Goal: Find specific page/section: Find specific page/section

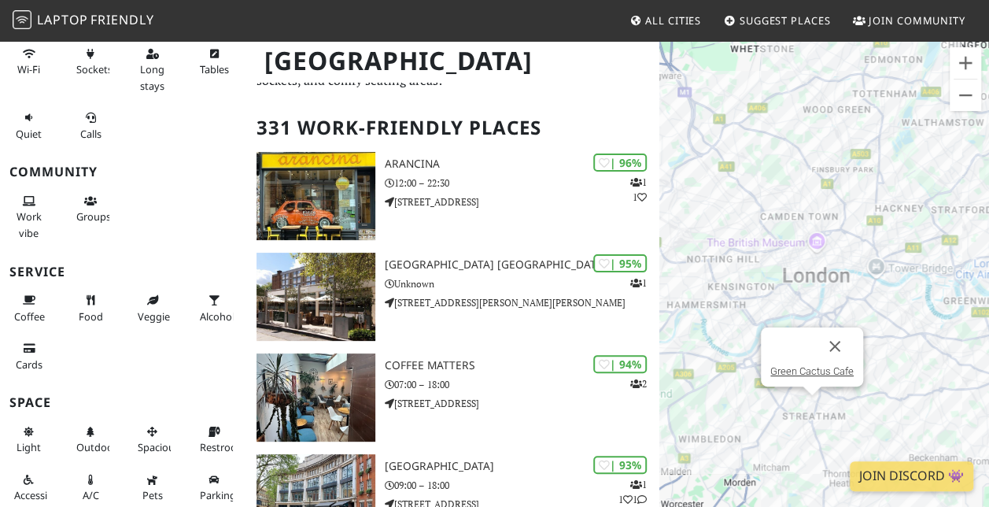
scroll to position [76, 0]
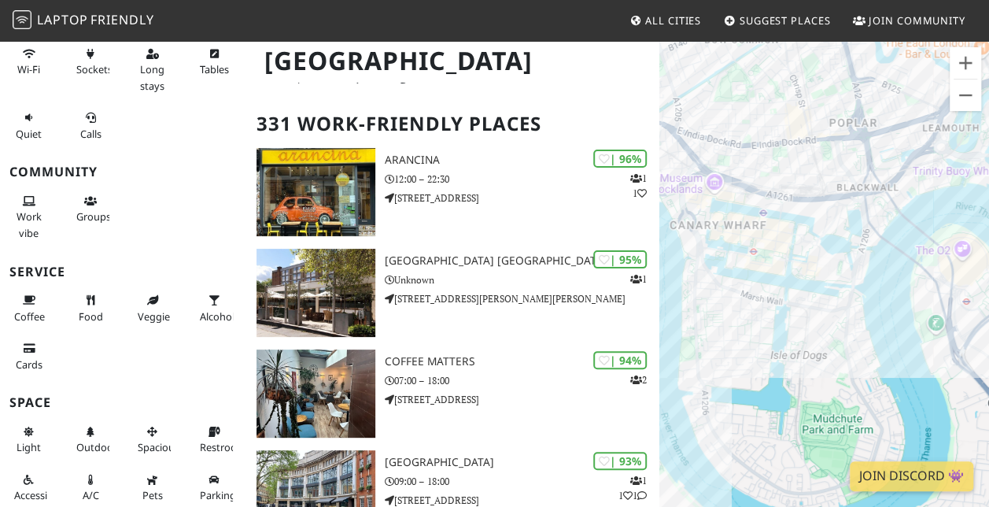
drag, startPoint x: 964, startPoint y: 320, endPoint x: 743, endPoint y: 319, distance: 221.0
click at [743, 319] on div at bounding box center [824, 292] width 330 height 507
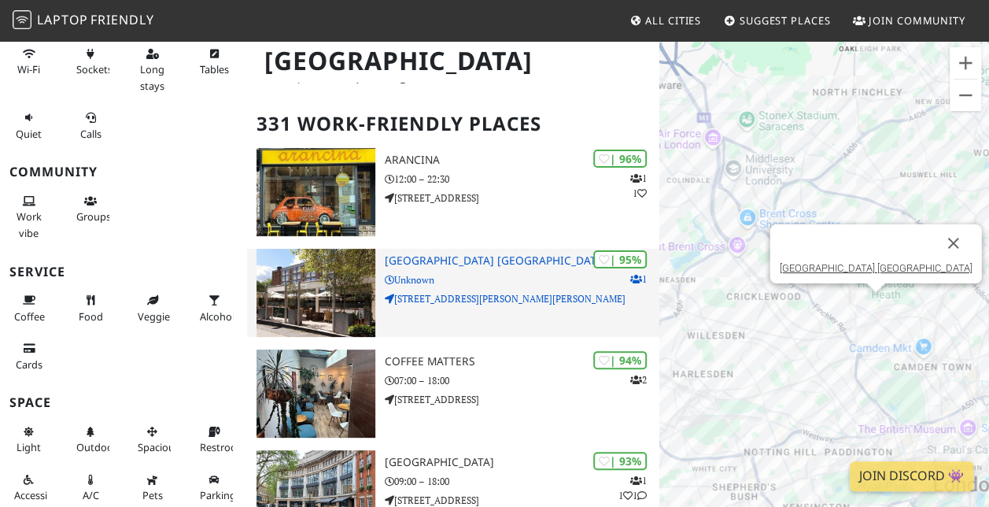
drag, startPoint x: 809, startPoint y: 304, endPoint x: 725, endPoint y: 289, distance: 84.6
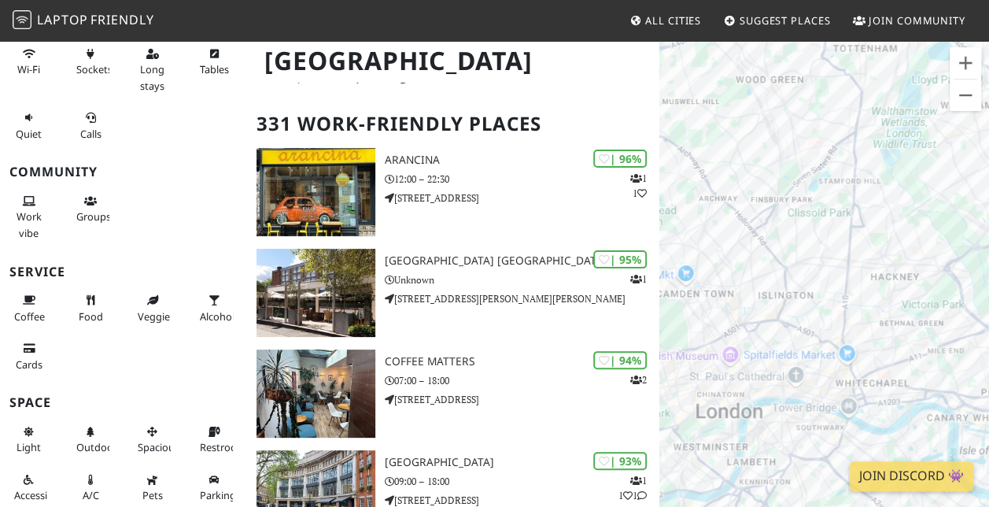
drag, startPoint x: 944, startPoint y: 302, endPoint x: 721, endPoint y: 223, distance: 236.1
click at [721, 223] on div at bounding box center [824, 292] width 330 height 507
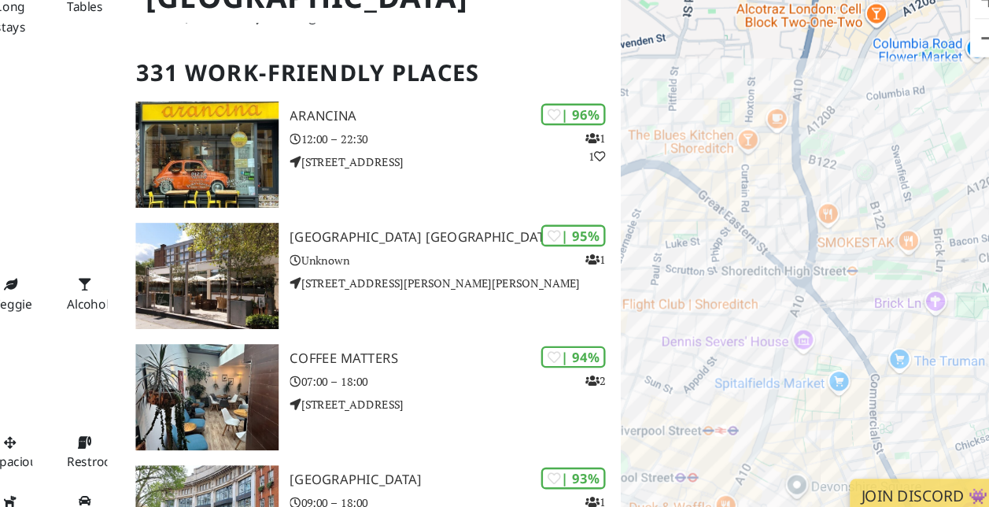
drag, startPoint x: 854, startPoint y: 329, endPoint x: 977, endPoint y: 386, distance: 135.5
click at [977, 386] on div at bounding box center [824, 292] width 330 height 507
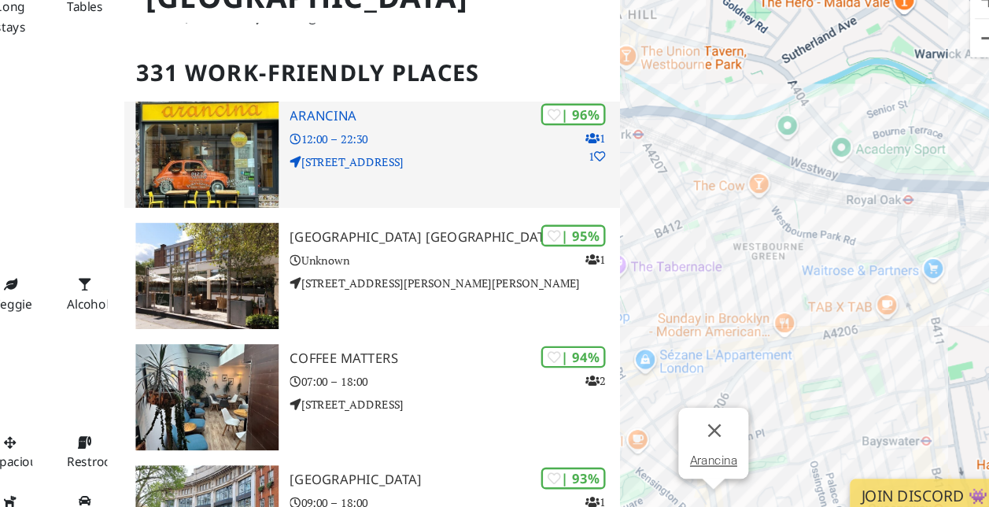
scroll to position [76, 0]
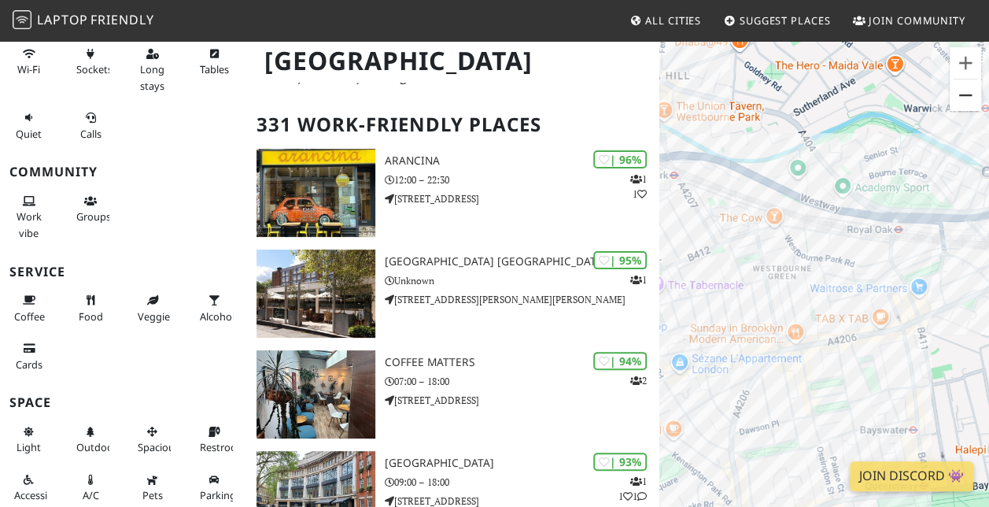
click at [952, 84] on button "Zoom out" at bounding box center [964, 94] width 31 height 31
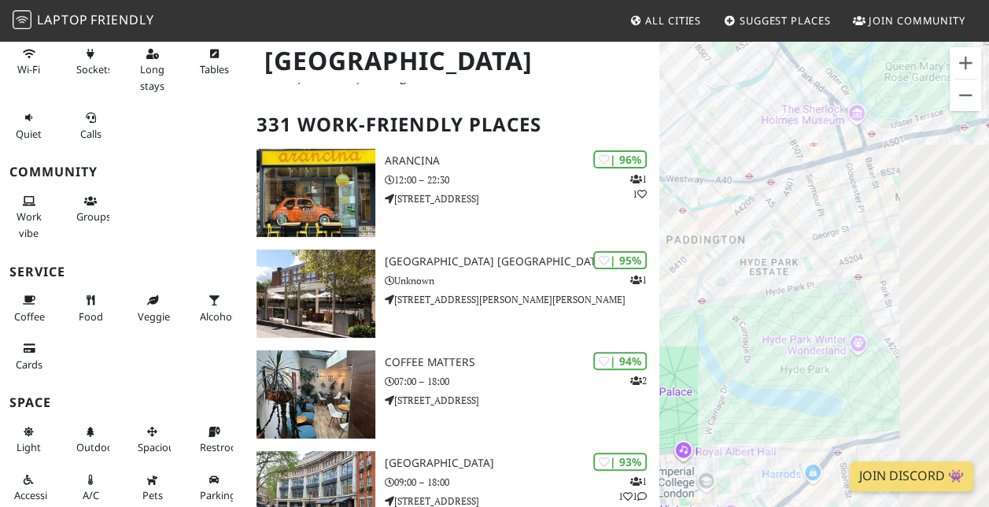
drag, startPoint x: 905, startPoint y: 354, endPoint x: 536, endPoint y: 241, distance: 385.6
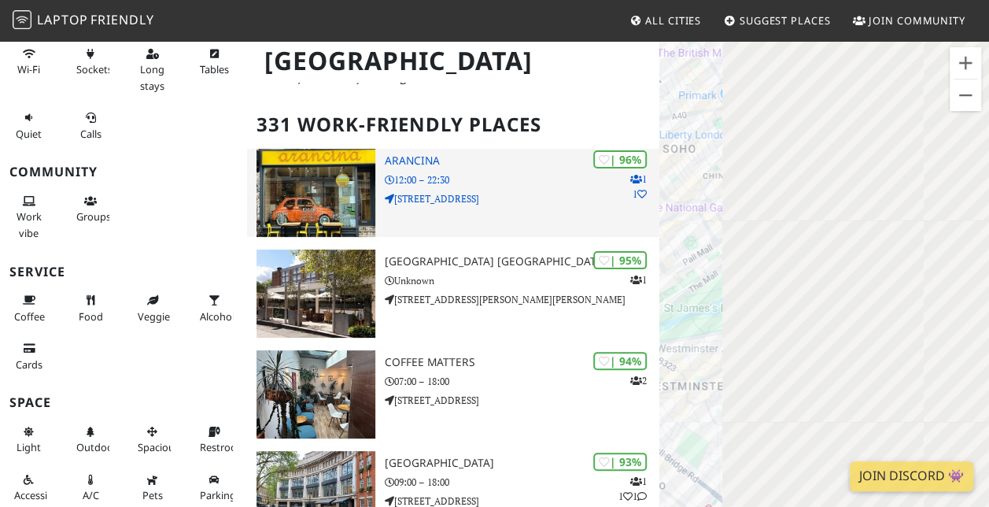
drag, startPoint x: 779, startPoint y: 340, endPoint x: 501, endPoint y: 188, distance: 316.4
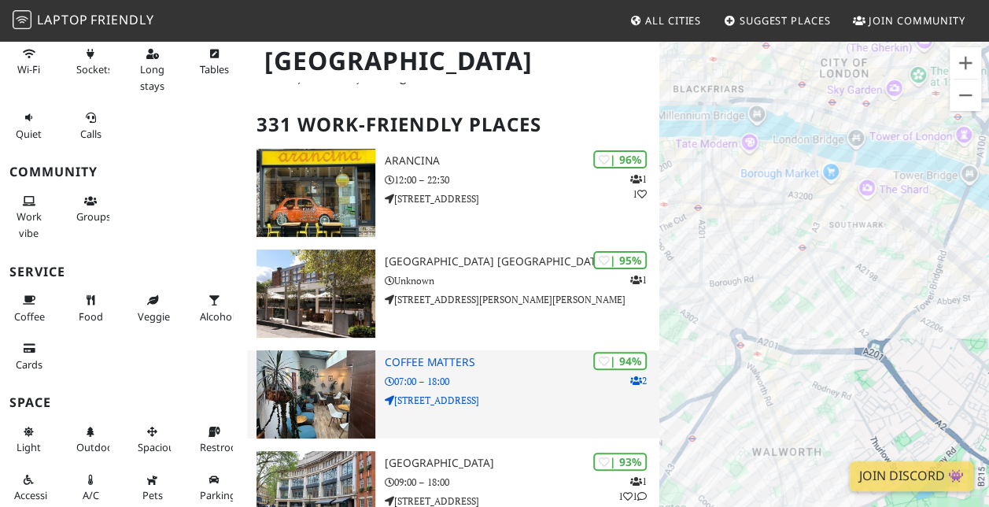
drag, startPoint x: 850, startPoint y: 367, endPoint x: 640, endPoint y: 386, distance: 210.9
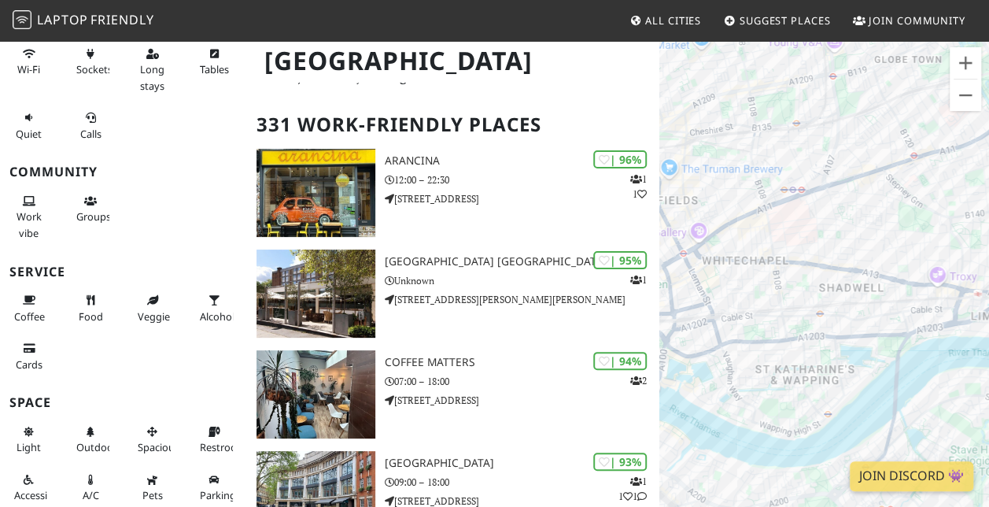
drag, startPoint x: 956, startPoint y: 350, endPoint x: 749, endPoint y: 268, distance: 223.2
click at [749, 268] on div at bounding box center [824, 292] width 330 height 507
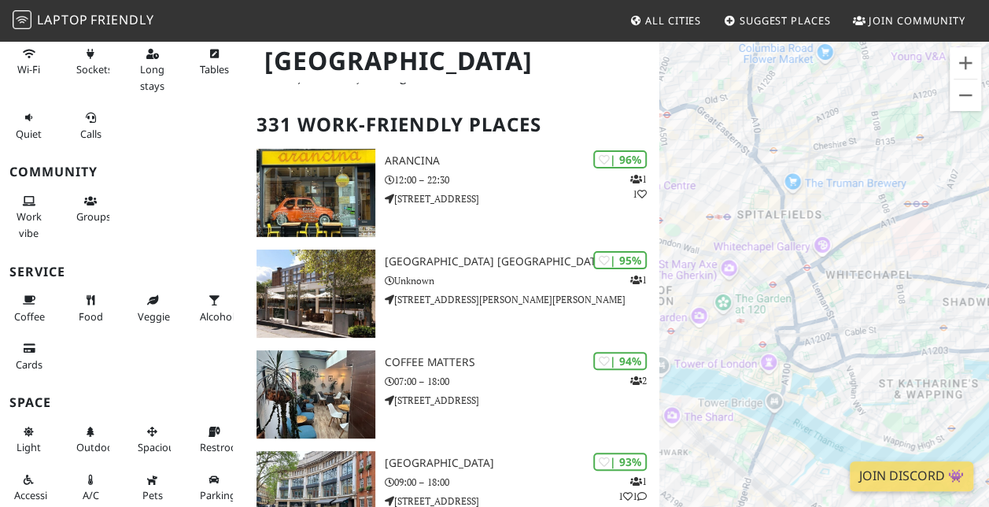
drag, startPoint x: 747, startPoint y: 288, endPoint x: 876, endPoint y: 302, distance: 129.8
click at [876, 302] on div at bounding box center [824, 292] width 330 height 507
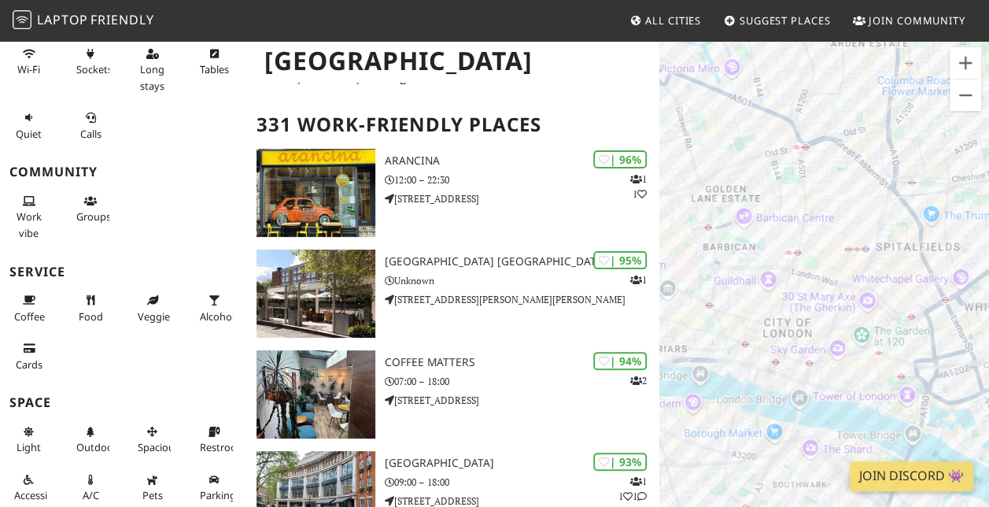
drag, startPoint x: 861, startPoint y: 308, endPoint x: 1000, endPoint y: 337, distance: 141.5
click at [988, 337] on html "Laptop Friendly All Cities Suggest Places Join Community [GEOGRAPHIC_DATA] Filt…" at bounding box center [494, 177] width 989 height 507
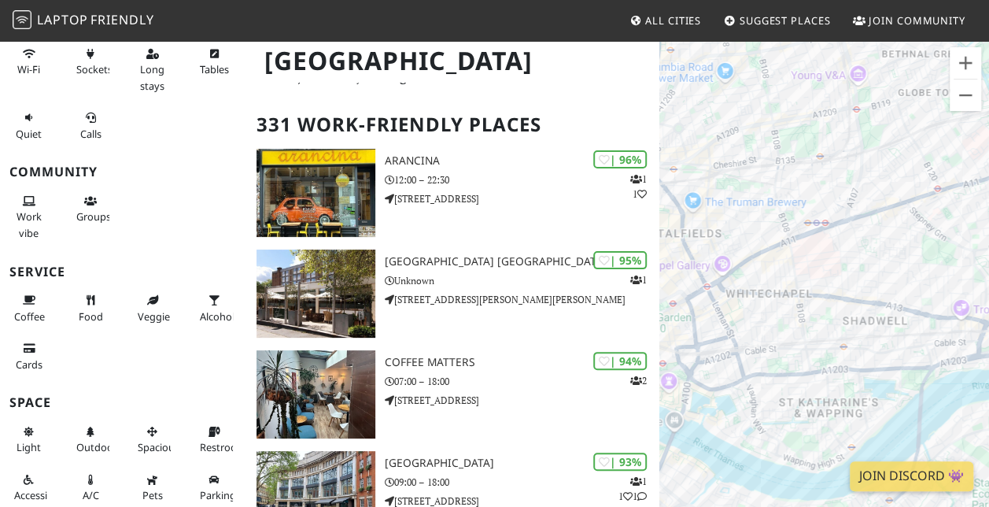
drag, startPoint x: 963, startPoint y: 228, endPoint x: 719, endPoint y: 219, distance: 244.0
click at [719, 219] on div at bounding box center [824, 292] width 330 height 507
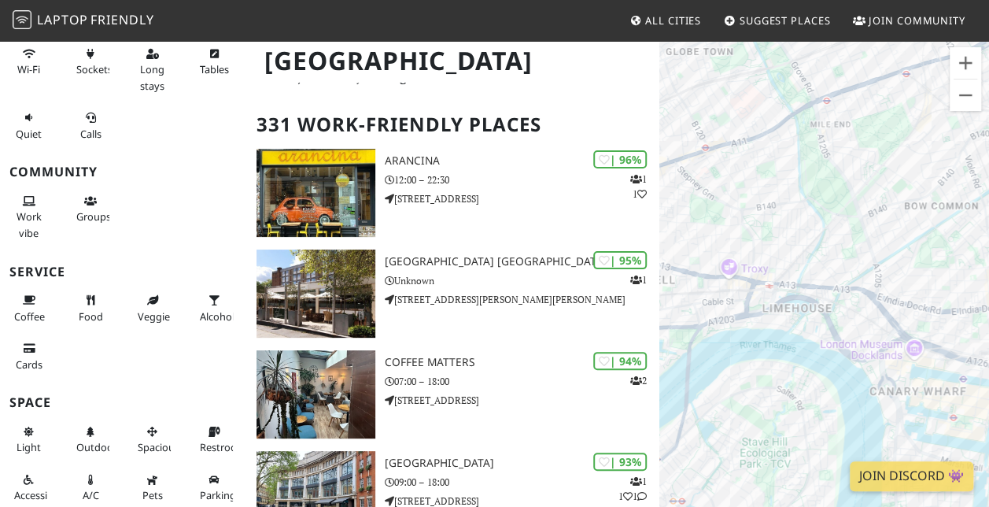
drag, startPoint x: 911, startPoint y: 330, endPoint x: 684, endPoint y: 291, distance: 229.9
click at [684, 291] on div at bounding box center [824, 292] width 330 height 507
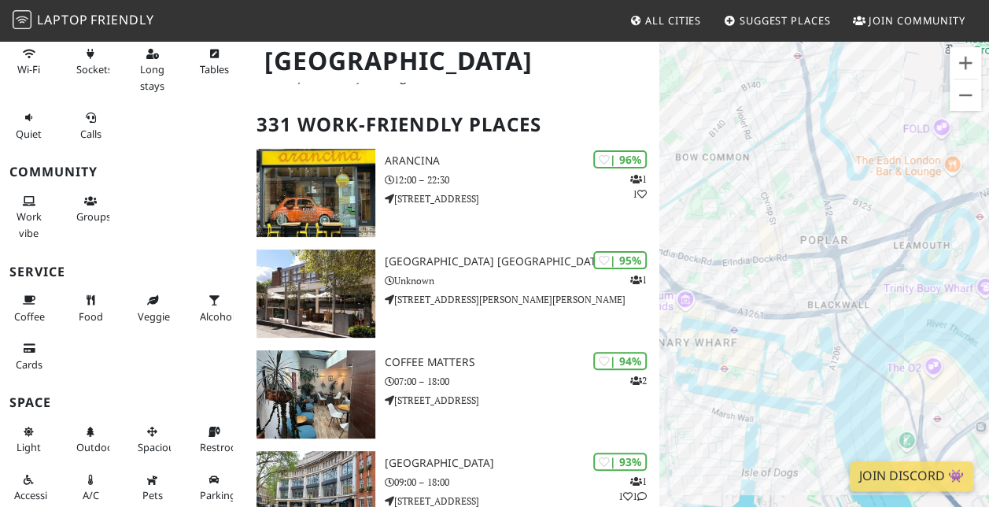
drag, startPoint x: 901, startPoint y: 262, endPoint x: 695, endPoint y: 216, distance: 211.1
click at [695, 216] on div at bounding box center [824, 292] width 330 height 507
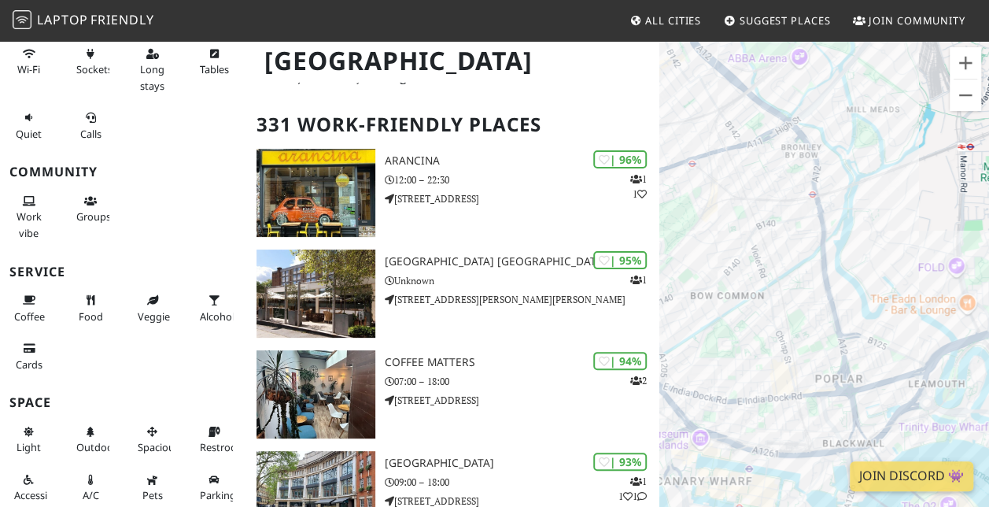
drag, startPoint x: 865, startPoint y: 125, endPoint x: 886, endPoint y: 239, distance: 115.9
click at [886, 239] on div at bounding box center [824, 292] width 330 height 507
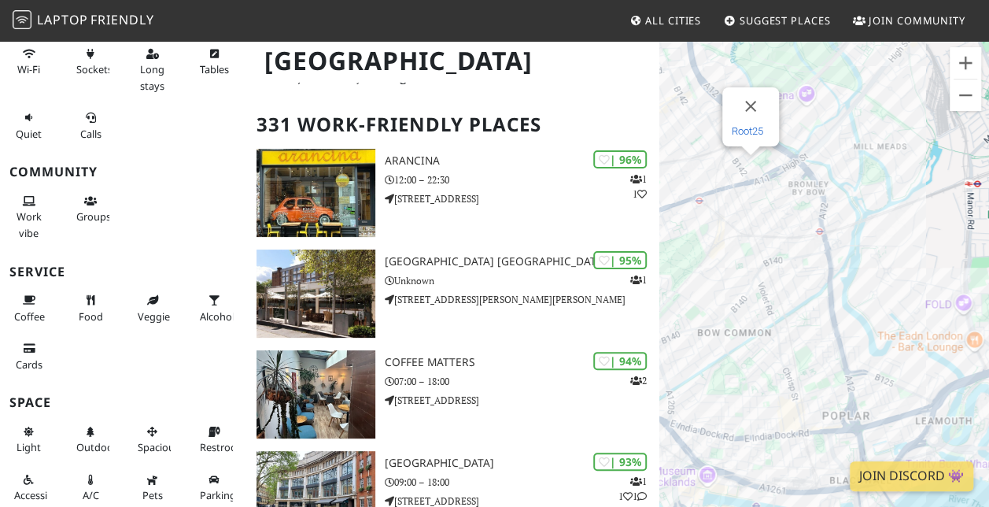
click at [747, 131] on link "Root25" at bounding box center [746, 131] width 31 height 12
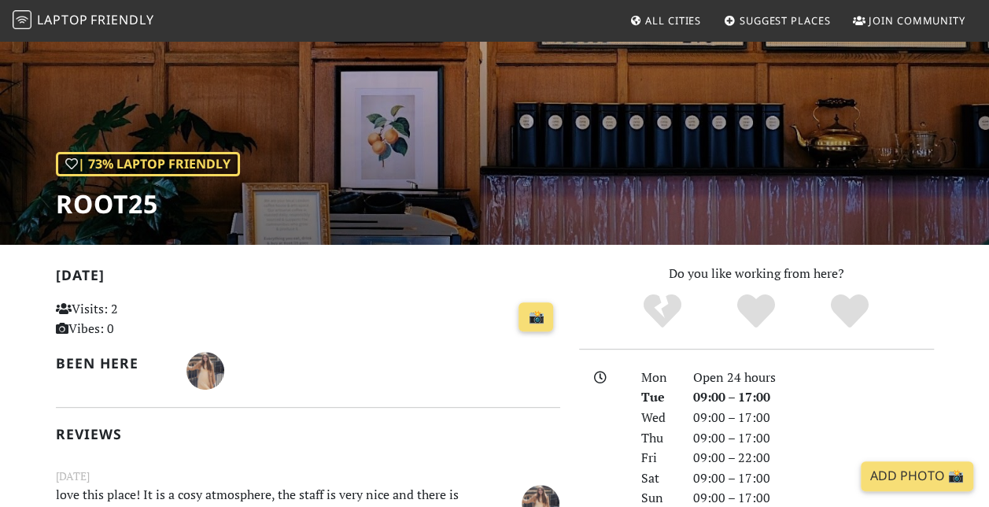
scroll to position [322, 0]
